Goal: Find contact information

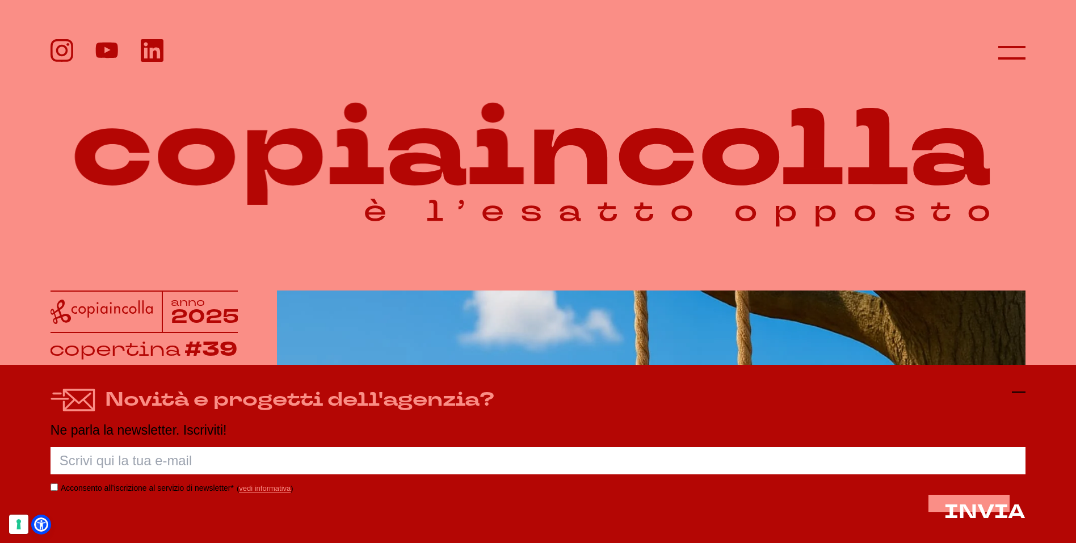
click at [1013, 391] on icon at bounding box center [1019, 392] width 14 height 14
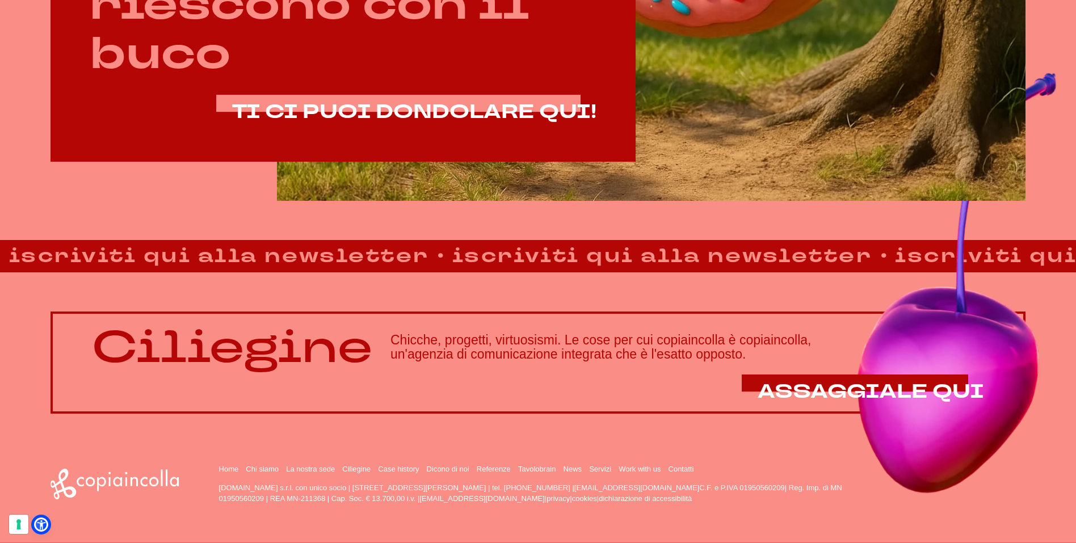
scroll to position [930, 0]
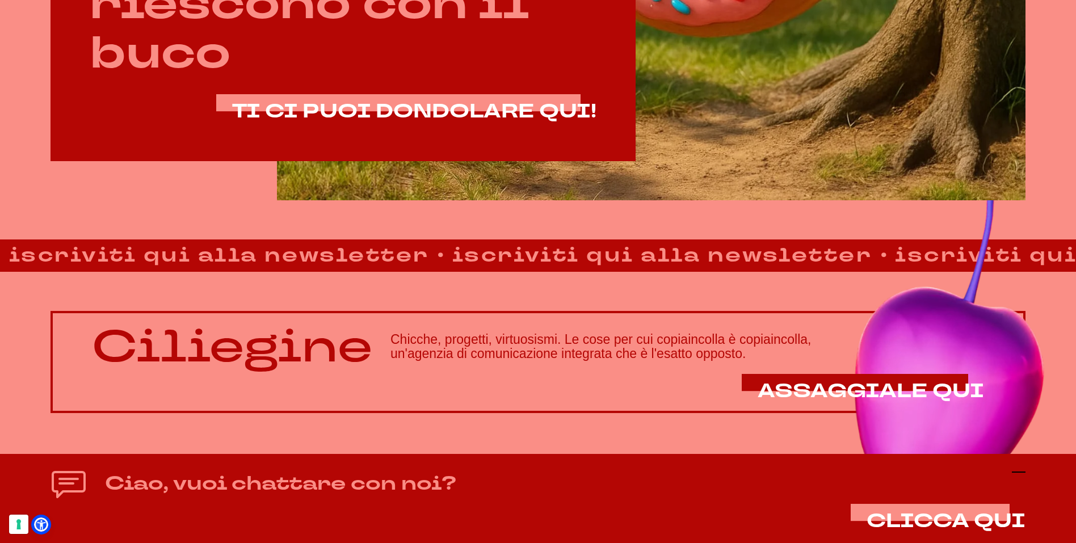
click at [1017, 473] on icon at bounding box center [1019, 472] width 14 height 14
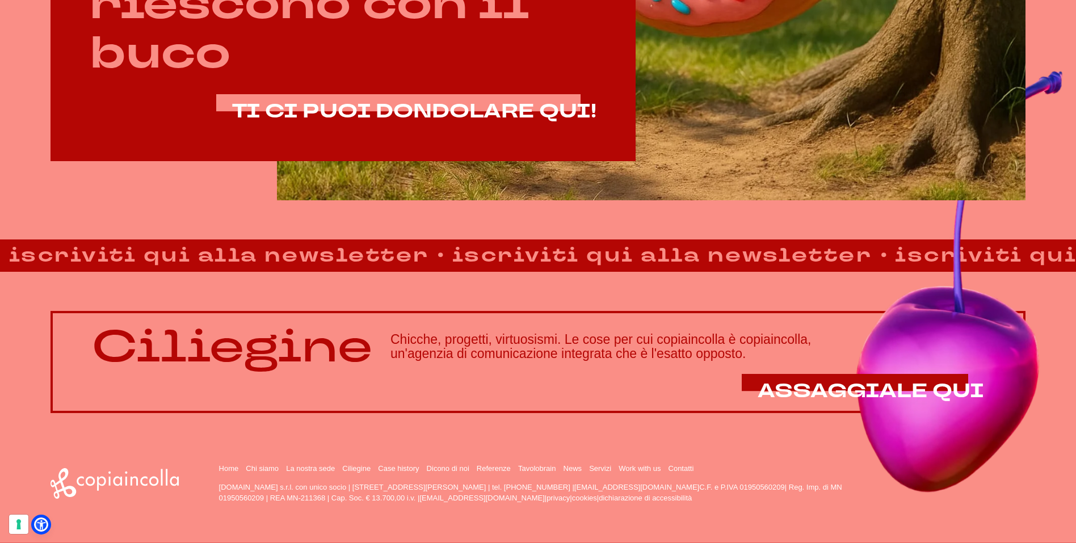
drag, startPoint x: 358, startPoint y: 488, endPoint x: 517, endPoint y: 486, distance: 158.9
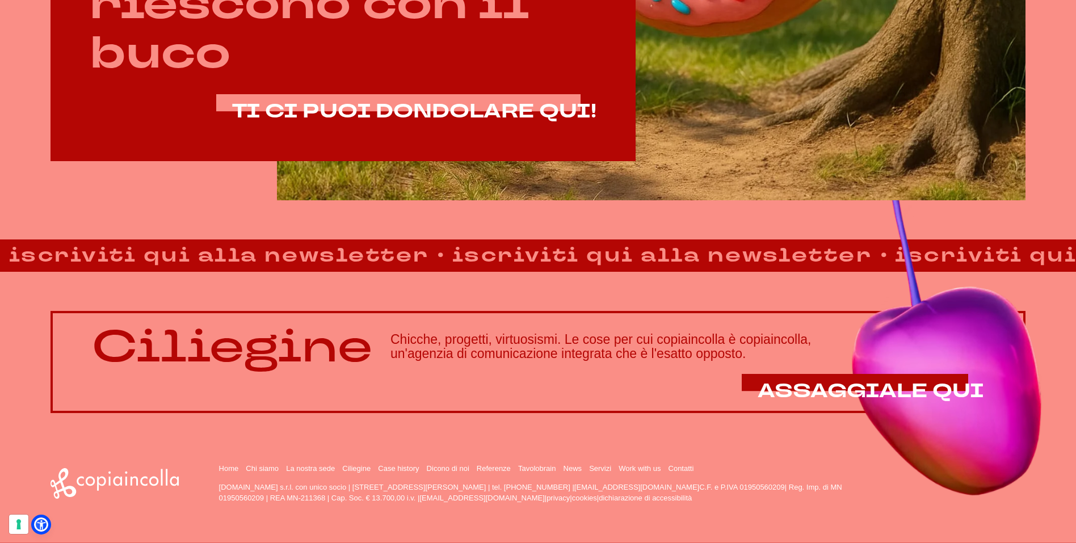
click at [517, 486] on p "copiaincolla.com s.r.l. con unico socio | via Bachelet, 12 | 46051 San Giorgio …" at bounding box center [541, 493] width 645 height 22
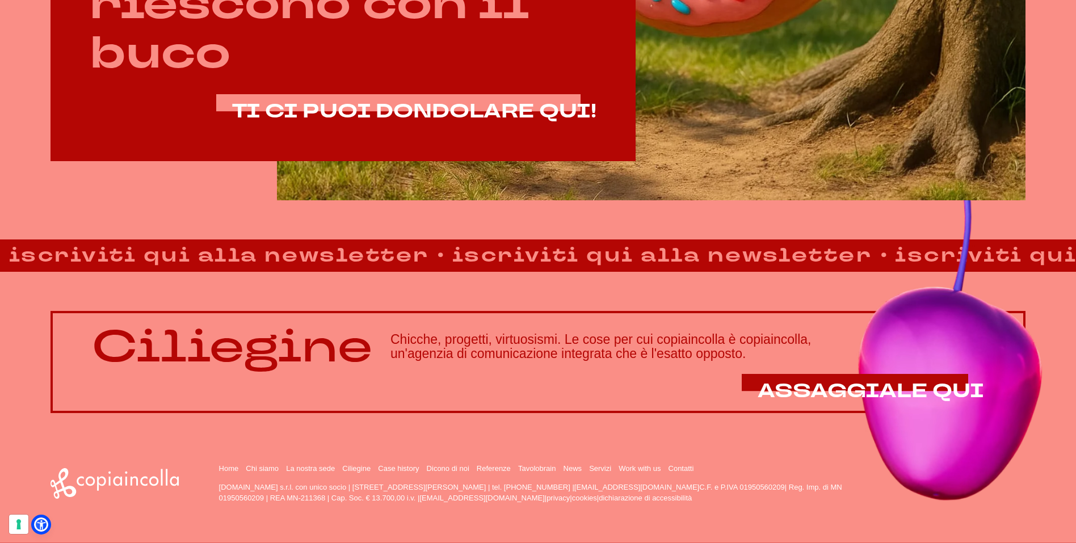
copy p "via Bachelet, 12 | 46051 San Giorgio Bigarello (MN)"
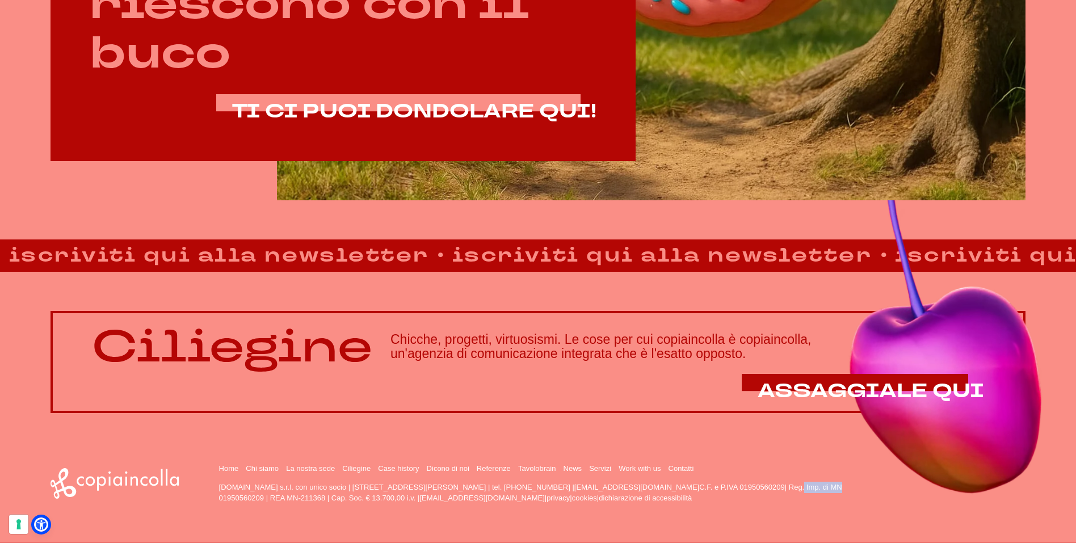
drag, startPoint x: 700, startPoint y: 486, endPoint x: 746, endPoint y: 486, distance: 46.0
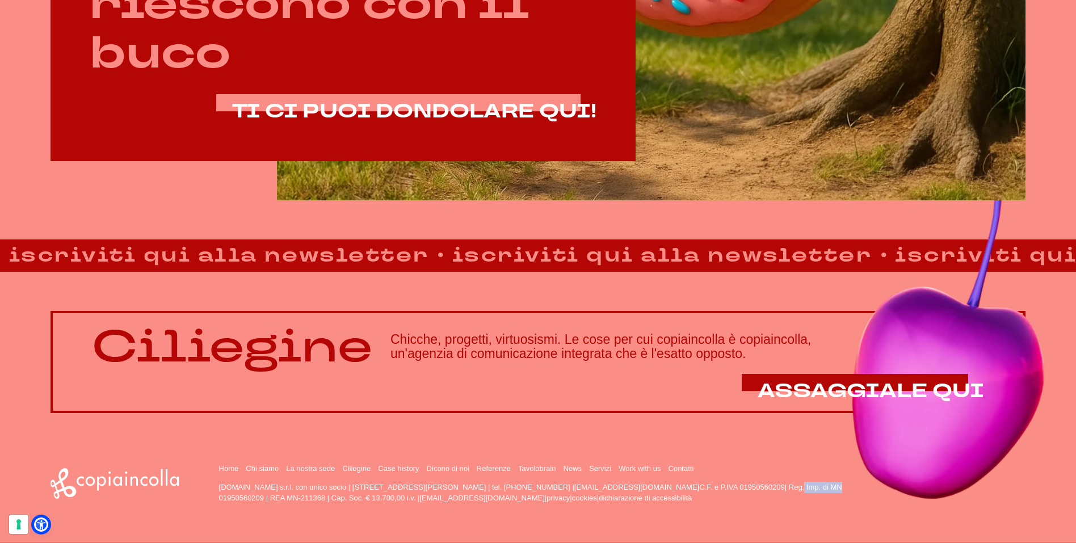
click at [746, 486] on p "copiaincolla.com s.r.l. con unico socio | via Bachelet, 12 | 46051 San Giorgio …" at bounding box center [541, 493] width 645 height 22
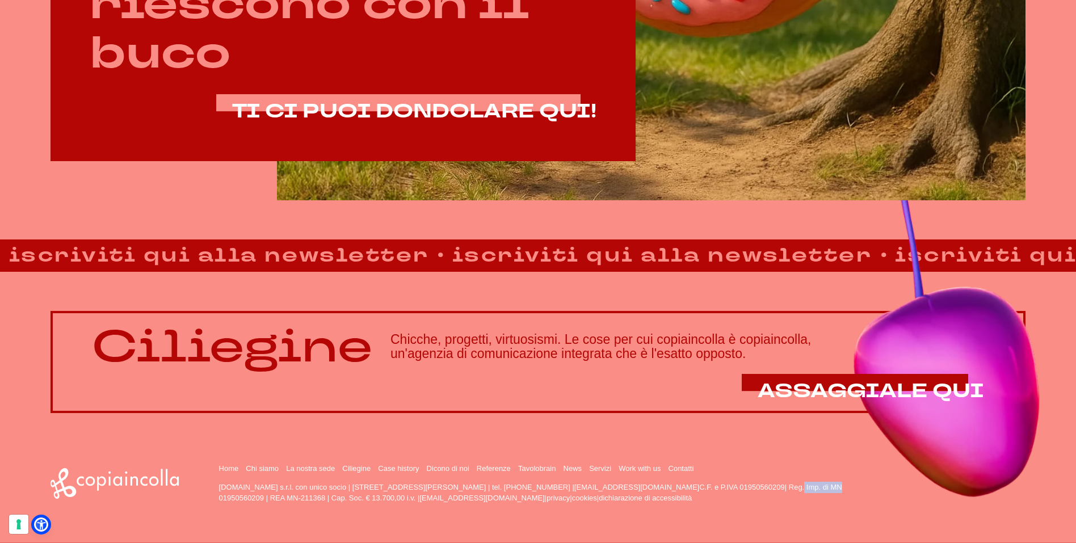
copy p "01950560209"
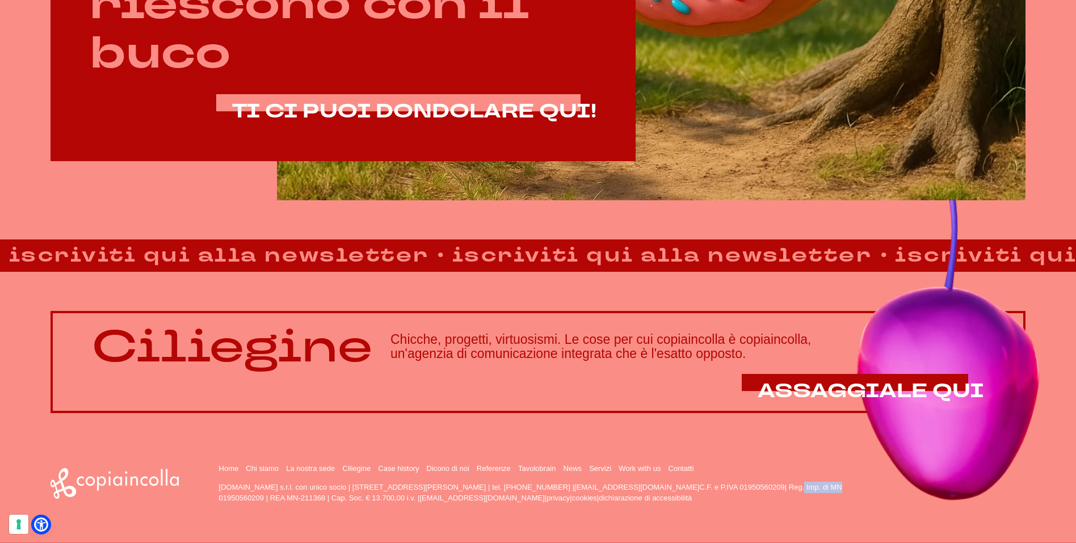
drag, startPoint x: 536, startPoint y: 486, endPoint x: 576, endPoint y: 483, distance: 40.4
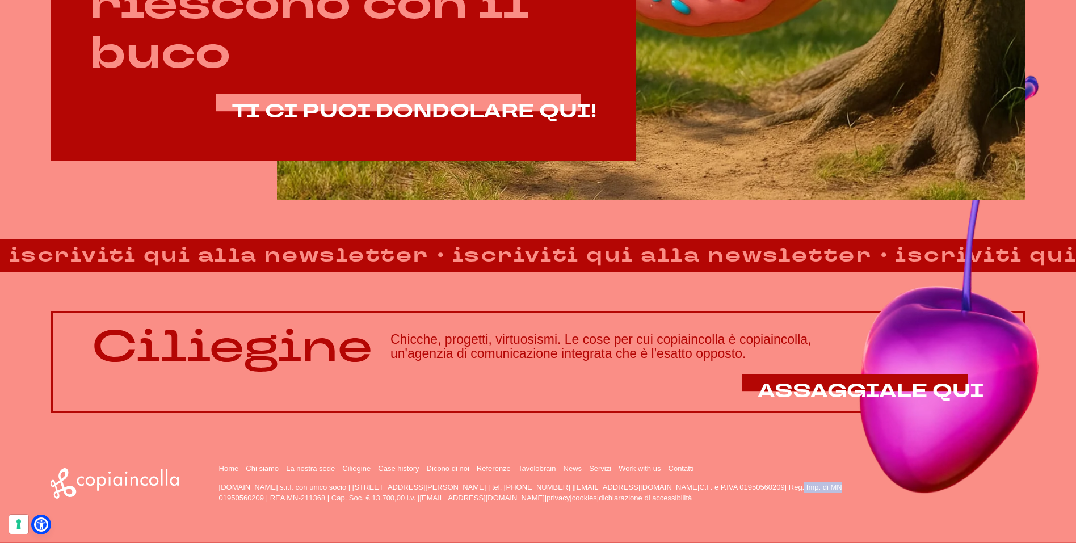
click at [576, 483] on p "copiaincolla.com s.r.l. con unico socio | via Bachelet, 12 | 46051 San Giorgio …" at bounding box center [541, 493] width 645 height 22
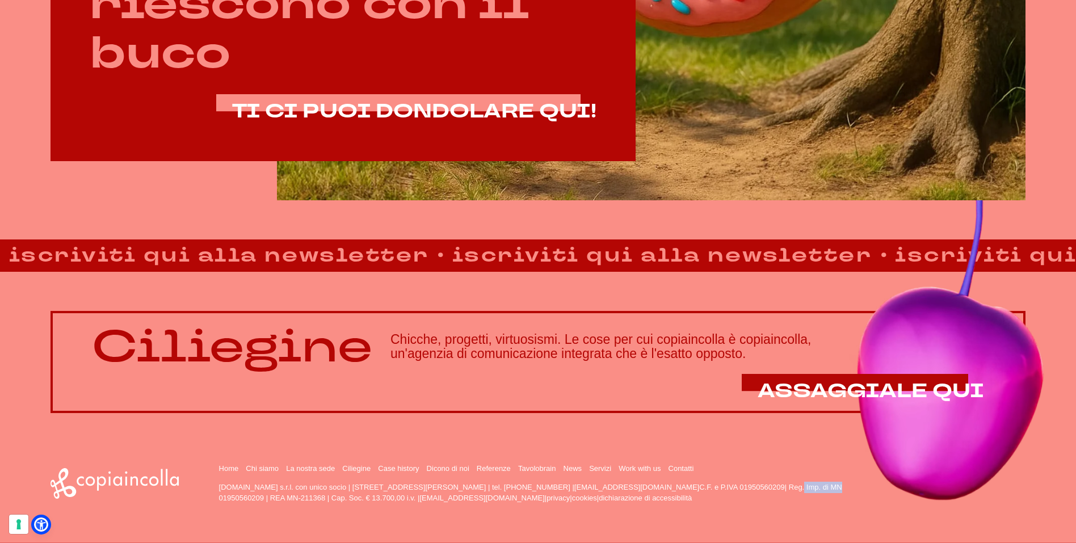
copy p "0376.392891"
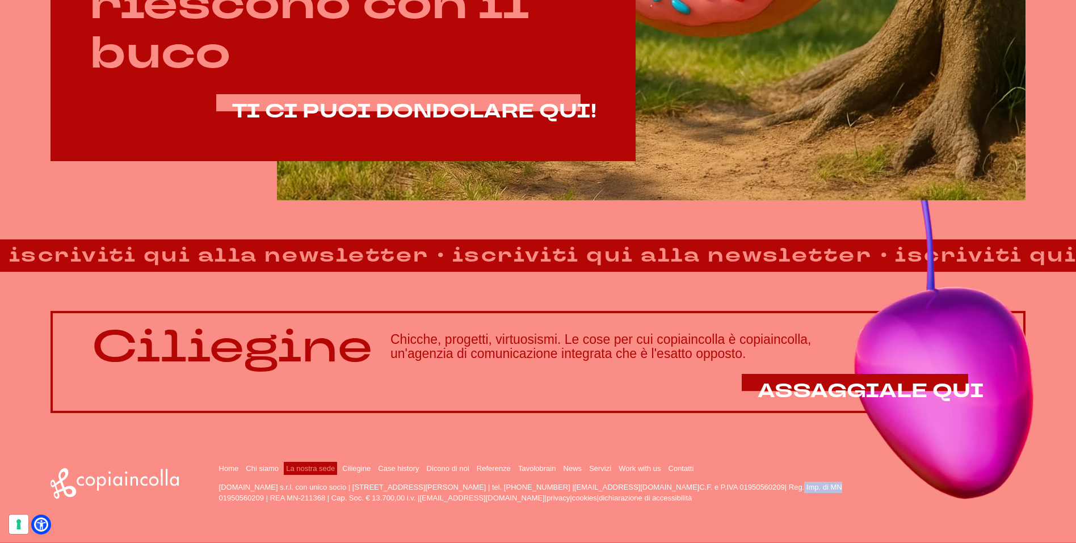
click at [312, 468] on link "La nostra sede" at bounding box center [310, 468] width 49 height 9
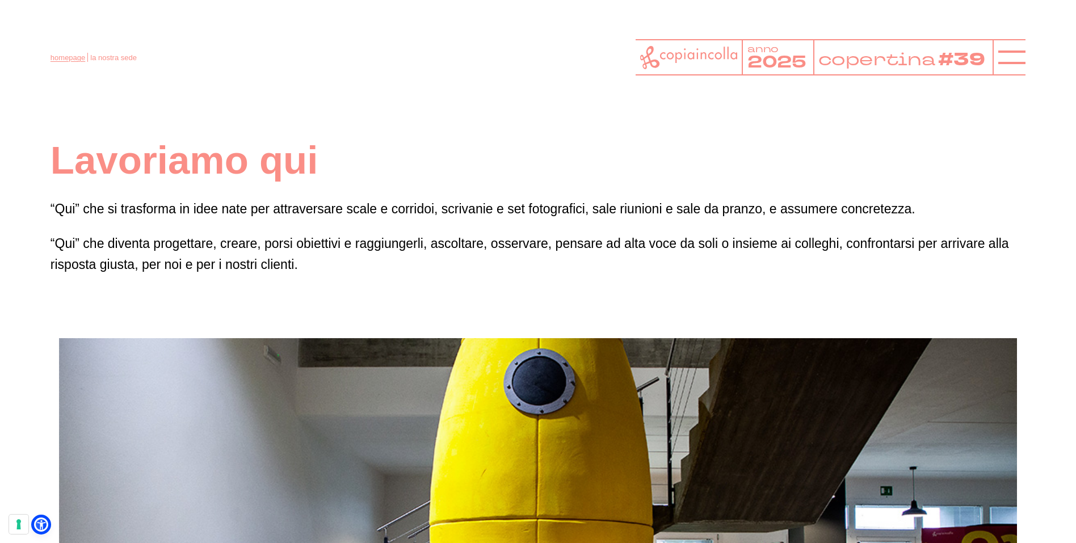
click at [65, 55] on link "homepage" at bounding box center [68, 57] width 35 height 9
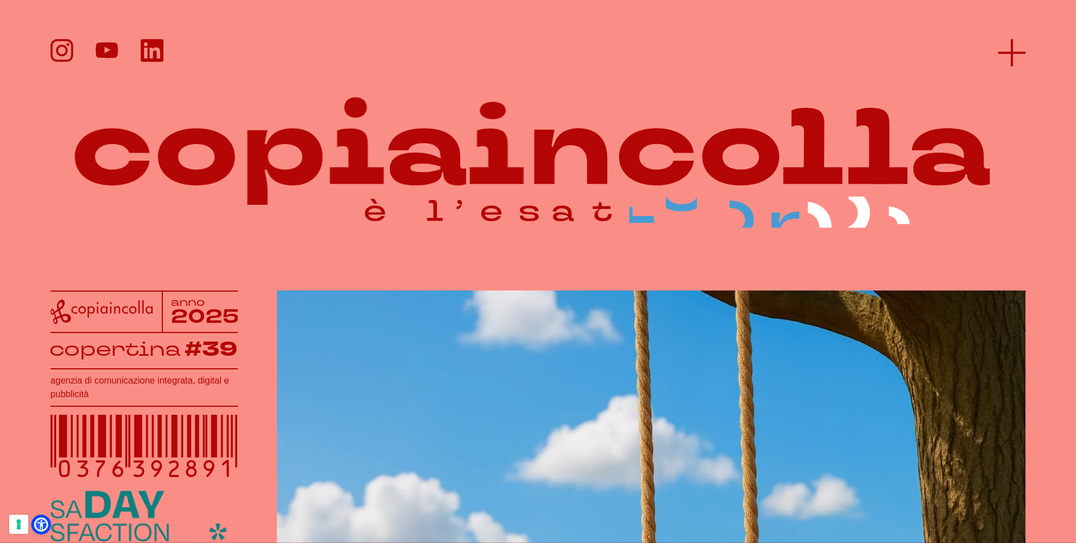
click at [1004, 53] on line at bounding box center [1011, 53] width 27 height 0
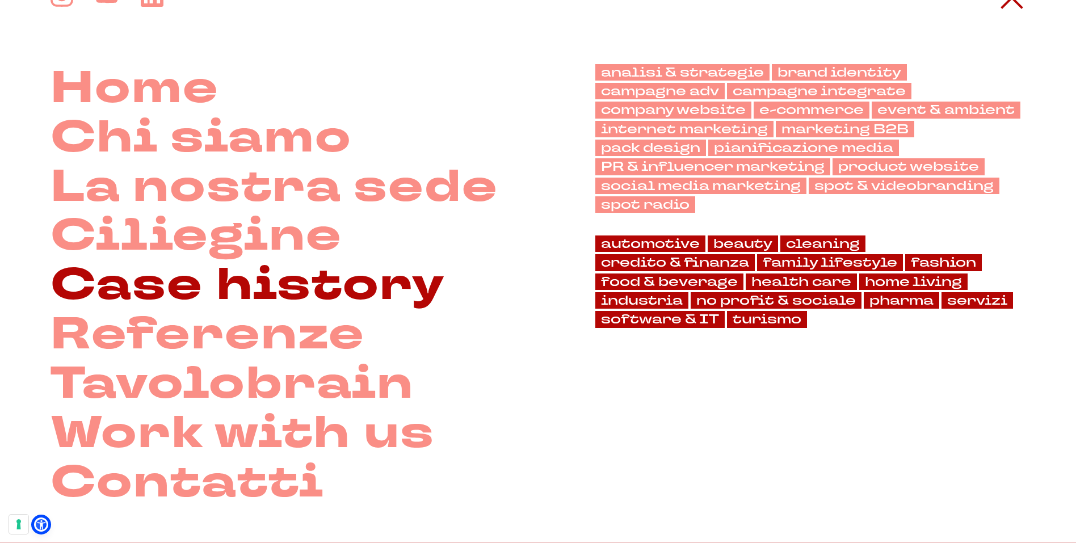
scroll to position [56, 0]
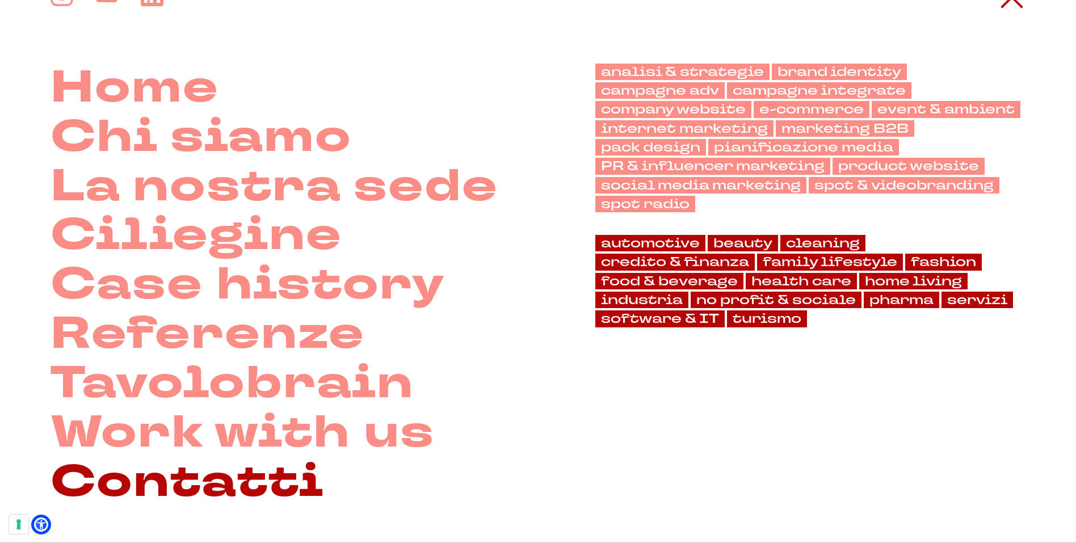
click at [219, 481] on link "Contatti" at bounding box center [188, 482] width 274 height 49
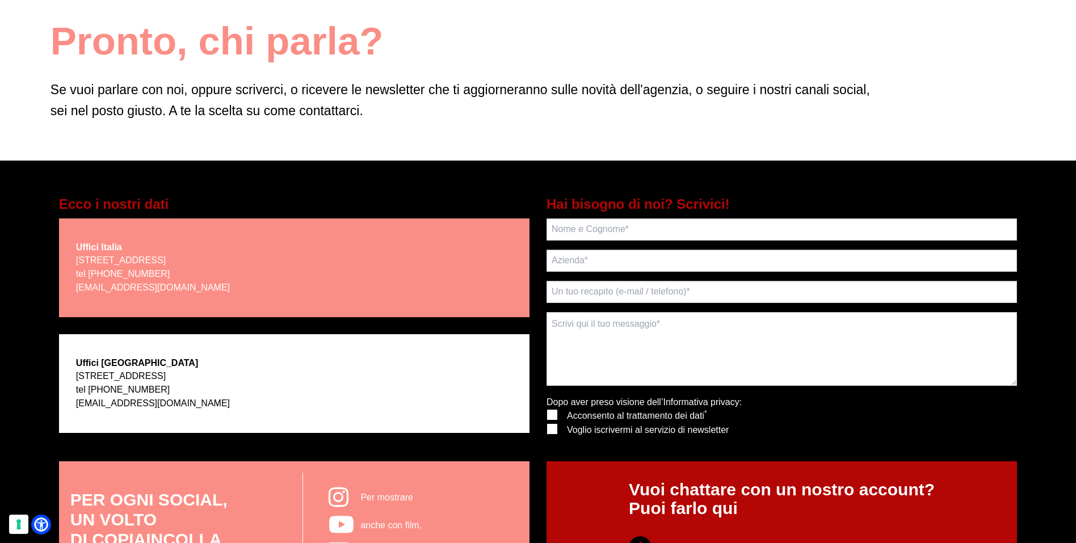
scroll to position [120, 0]
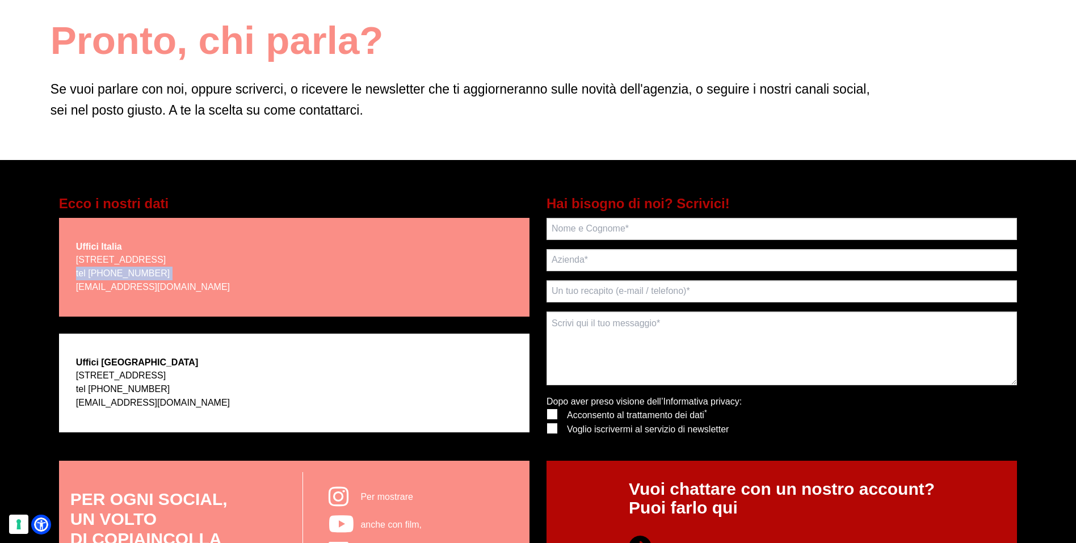
drag, startPoint x: 193, startPoint y: 287, endPoint x: 70, endPoint y: 288, distance: 123.2
click at [70, 288] on div "Uffici Italia [STREET_ADDRESS] tel [PHONE_NUMBER] [EMAIL_ADDRESS][DOMAIN_NAME]" at bounding box center [294, 267] width 471 height 99
drag, startPoint x: 181, startPoint y: 404, endPoint x: 121, endPoint y: 406, distance: 60.2
click at [121, 406] on p "[STREET_ADDRESS] tel [PHONE_NUMBER] [EMAIL_ADDRESS][DOMAIN_NAME]" at bounding box center [153, 389] width 154 height 41
click at [152, 390] on p "[STREET_ADDRESS] tel [PHONE_NUMBER] [EMAIL_ADDRESS][DOMAIN_NAME]" at bounding box center [153, 389] width 154 height 41
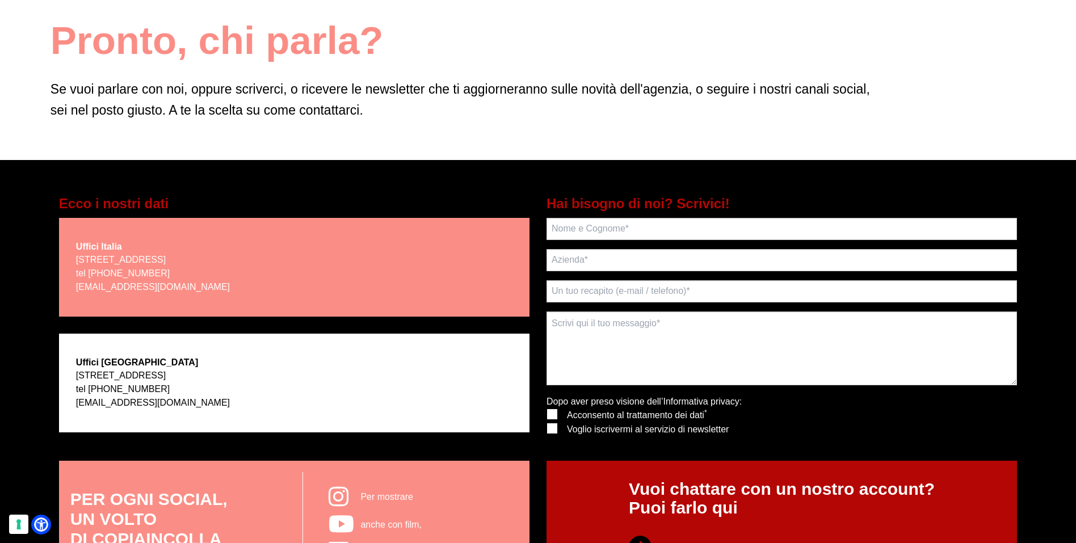
drag, startPoint x: 152, startPoint y: 390, endPoint x: 89, endPoint y: 390, distance: 62.4
click at [89, 390] on p "[STREET_ADDRESS] tel [PHONE_NUMBER] [EMAIL_ADDRESS][DOMAIN_NAME]" at bounding box center [153, 389] width 154 height 41
copy p "[PHONE_NUMBER]"
drag, startPoint x: 158, startPoint y: 273, endPoint x: 89, endPoint y: 273, distance: 69.2
click at [89, 273] on p "[STREET_ADDRESS] tel [PHONE_NUMBER] [EMAIL_ADDRESS][DOMAIN_NAME]" at bounding box center [153, 273] width 154 height 41
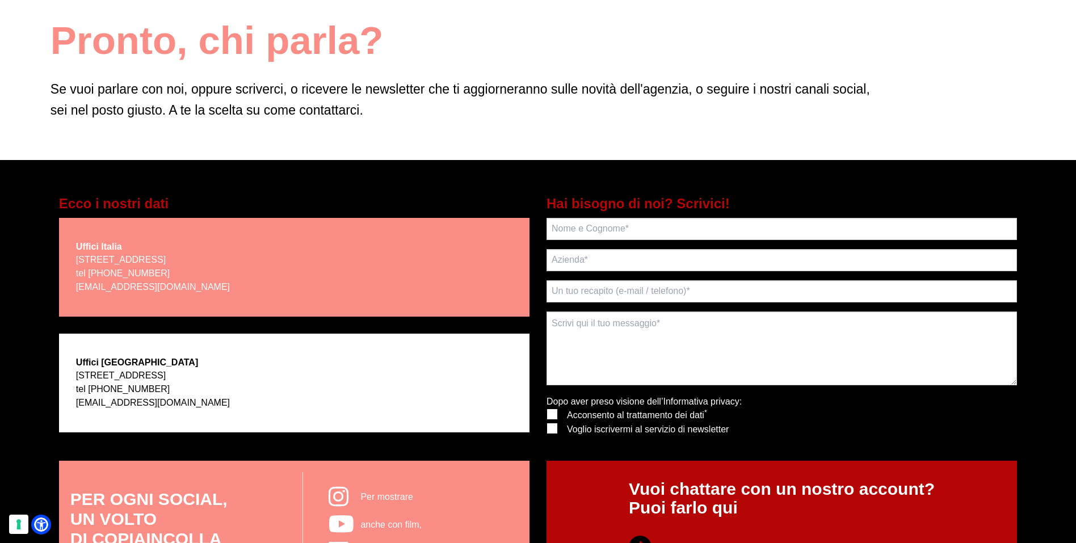
copy p "[PHONE_NUMBER]"
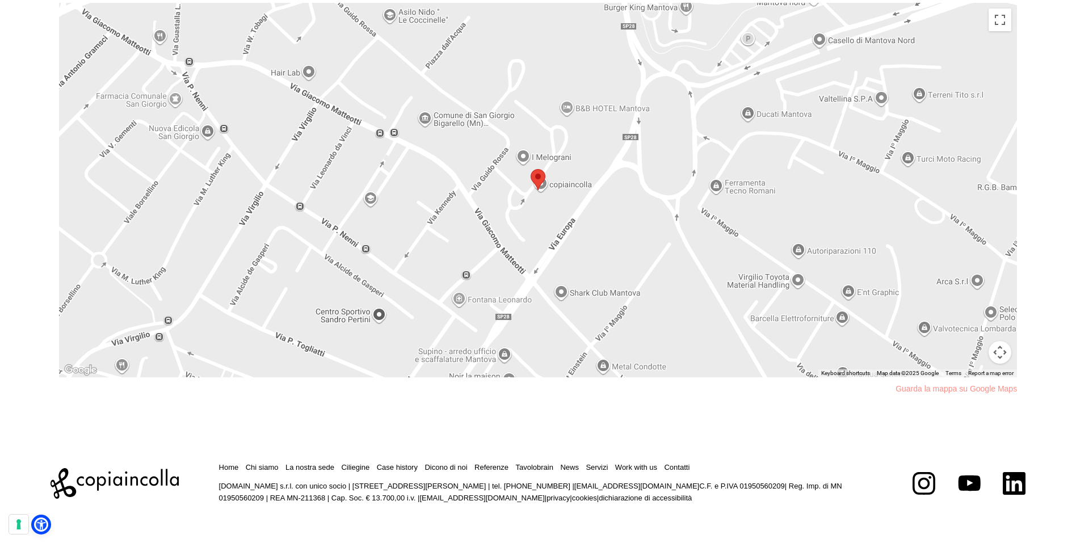
scroll to position [909, 0]
